Goal: Book appointment/travel/reservation

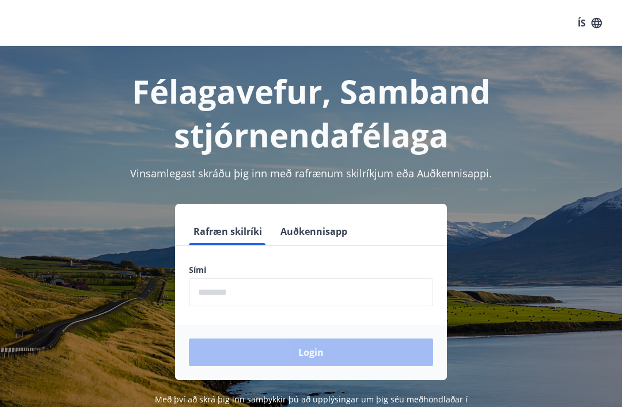
click at [278, 293] on input "phone" at bounding box center [311, 292] width 244 height 28
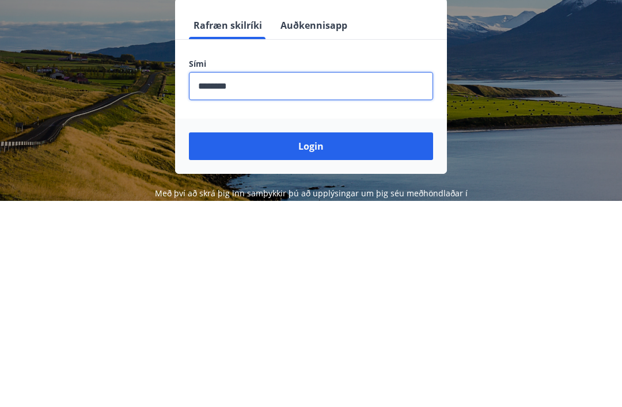
type input "********"
click at [337, 339] on button "Login" at bounding box center [311, 353] width 244 height 28
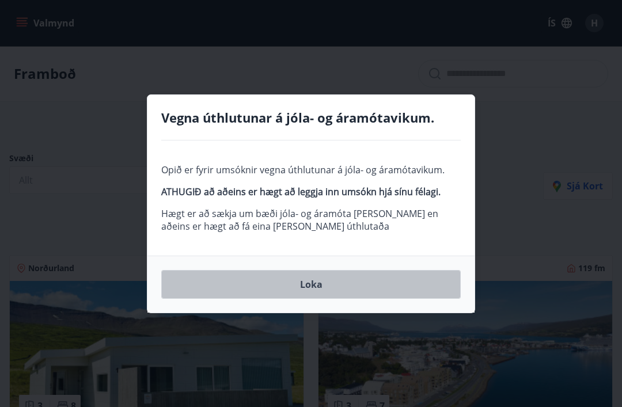
click at [315, 287] on button "Loka" at bounding box center [311, 284] width 300 height 29
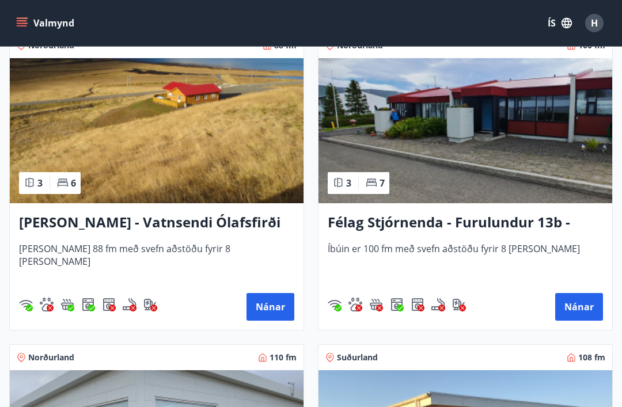
scroll to position [3325, 0]
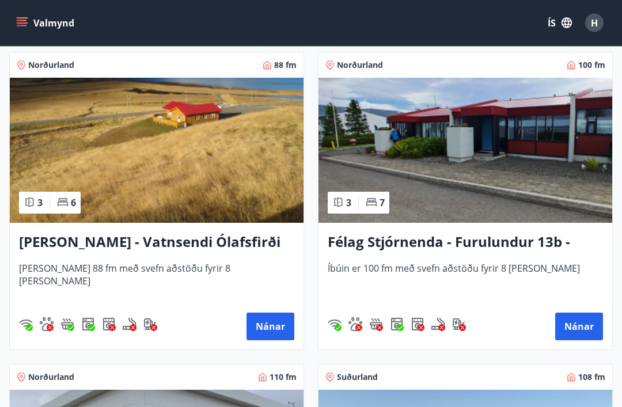
click at [219, 166] on img at bounding box center [157, 150] width 294 height 145
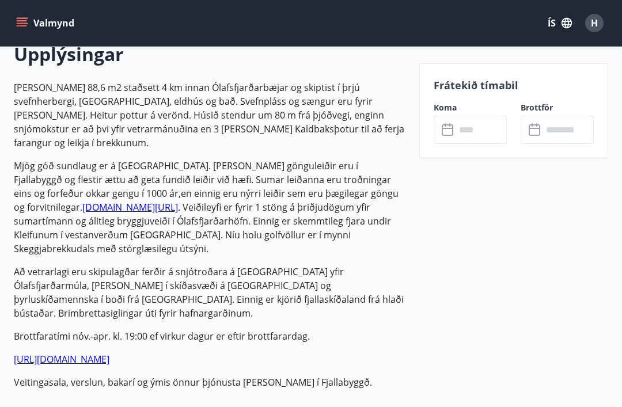
scroll to position [350, 0]
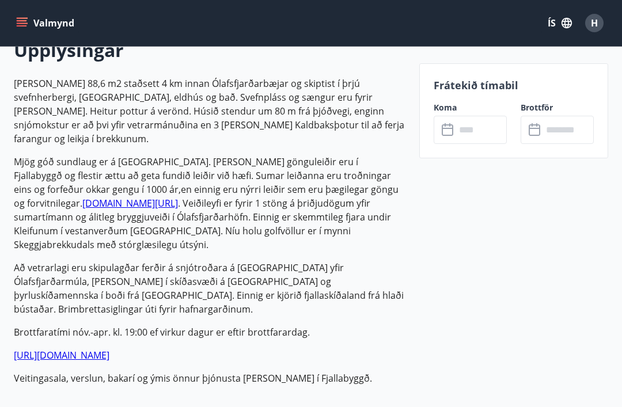
click at [486, 132] on input "text" at bounding box center [481, 130] width 51 height 28
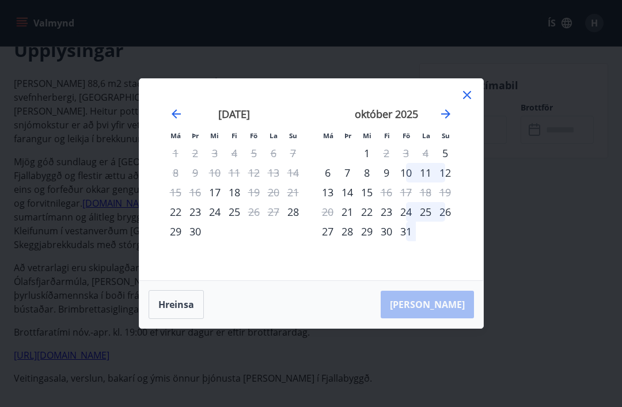
click at [279, 202] on div "20" at bounding box center [274, 193] width 20 height 20
click at [179, 319] on button "Hreinsa" at bounding box center [176, 304] width 55 height 29
click at [183, 319] on button "Hreinsa" at bounding box center [176, 304] width 55 height 29
click at [620, 152] on div "Má Þr Mi Fi Fö La Su Má Þr Mi Fi Fö La Su [DATE] 1 2 3 4 5 6 7 8 9 10 11 12 13 …" at bounding box center [311, 203] width 622 height 407
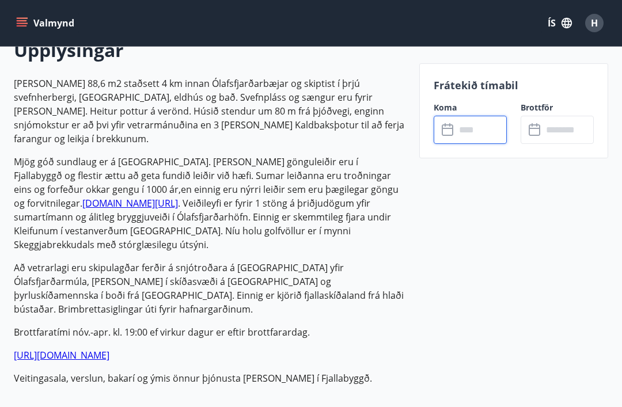
click at [478, 128] on input "text" at bounding box center [481, 130] width 51 height 28
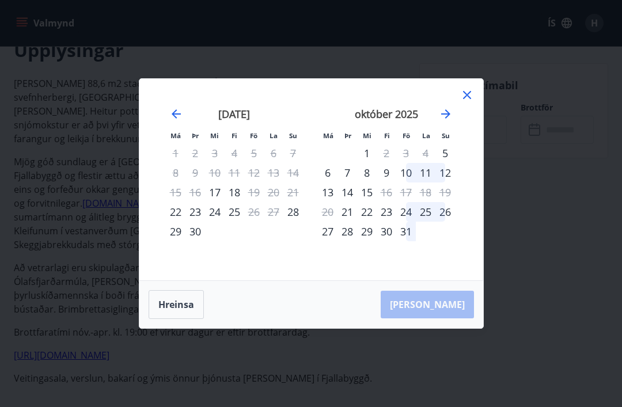
click at [282, 202] on div "20" at bounding box center [274, 193] width 20 height 20
click at [469, 102] on icon at bounding box center [467, 95] width 14 height 14
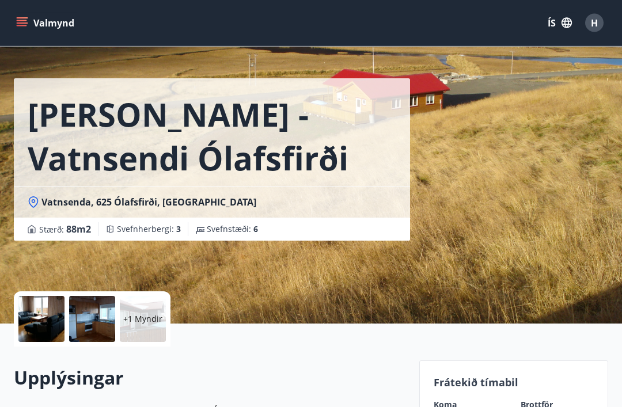
scroll to position [0, 0]
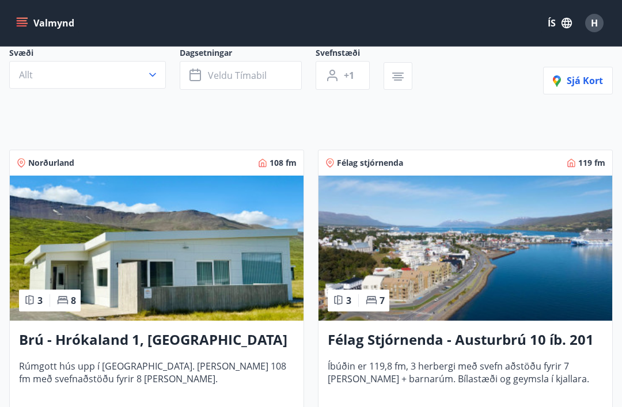
scroll to position [215, 0]
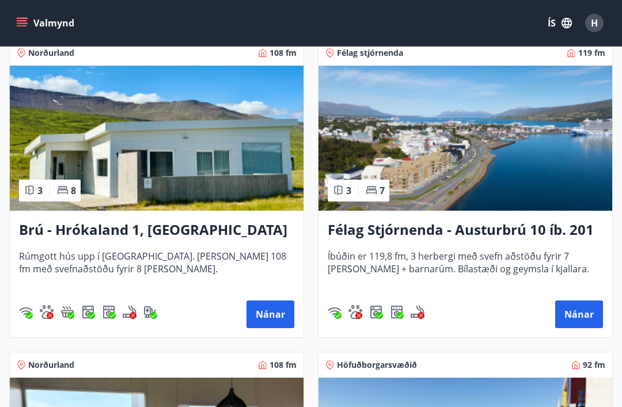
click at [266, 320] on button "Nánar" at bounding box center [271, 315] width 48 height 28
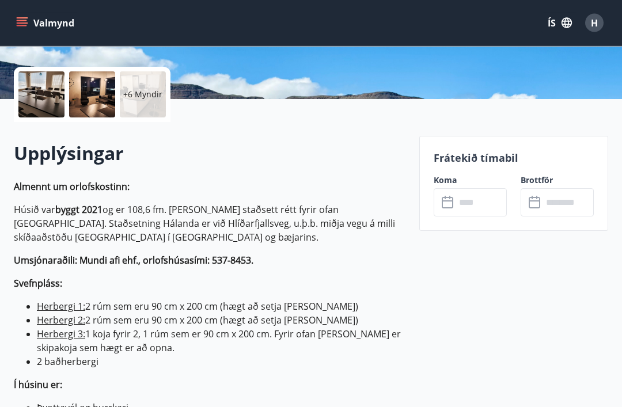
scroll to position [247, 0]
click at [471, 213] on input "text" at bounding box center [481, 202] width 51 height 28
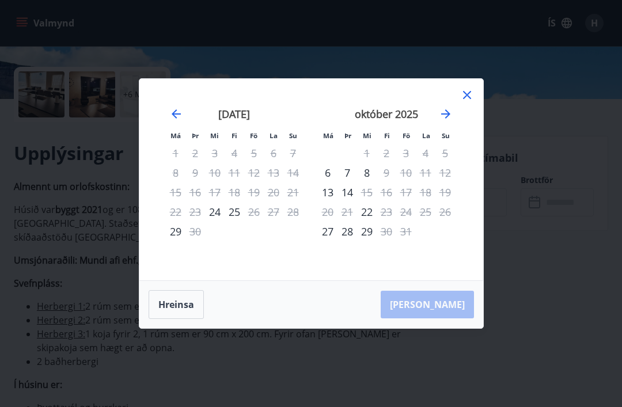
click at [470, 102] on icon at bounding box center [467, 95] width 14 height 14
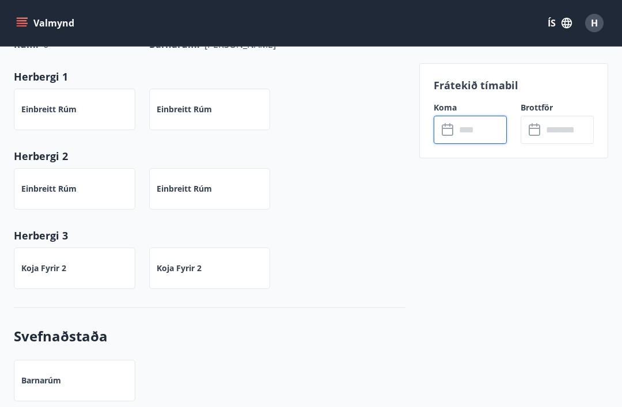
scroll to position [982, 0]
